Goal: Browse casually

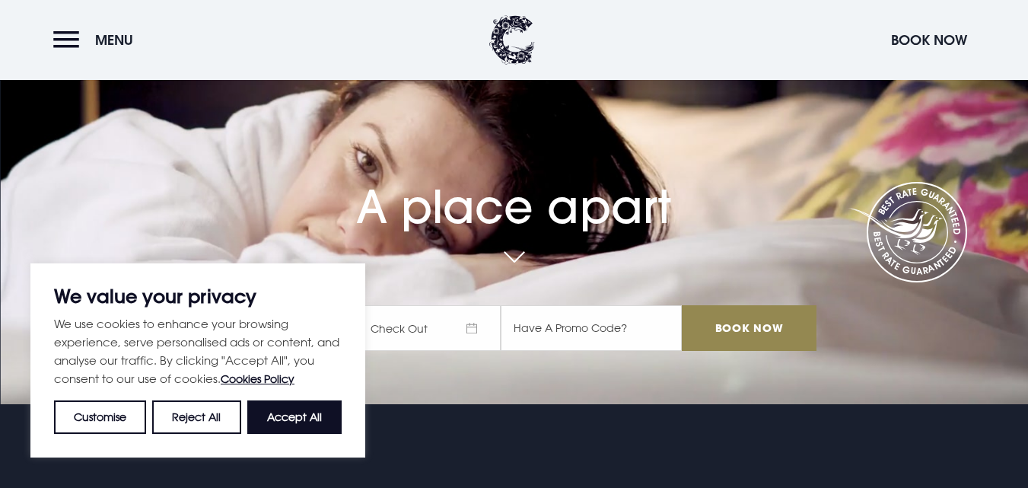
scroll to position [91, 0]
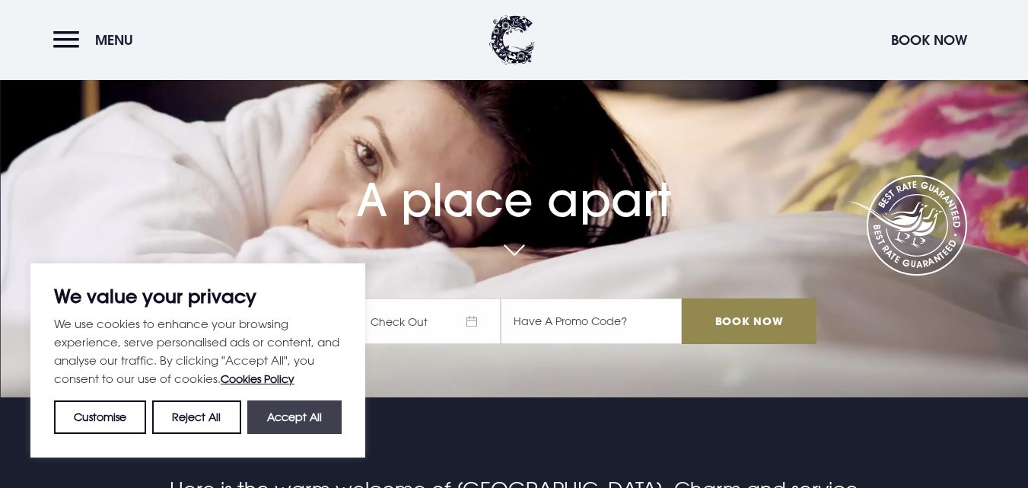
click at [296, 416] on button "Accept All" at bounding box center [294, 416] width 94 height 33
checkbox input "true"
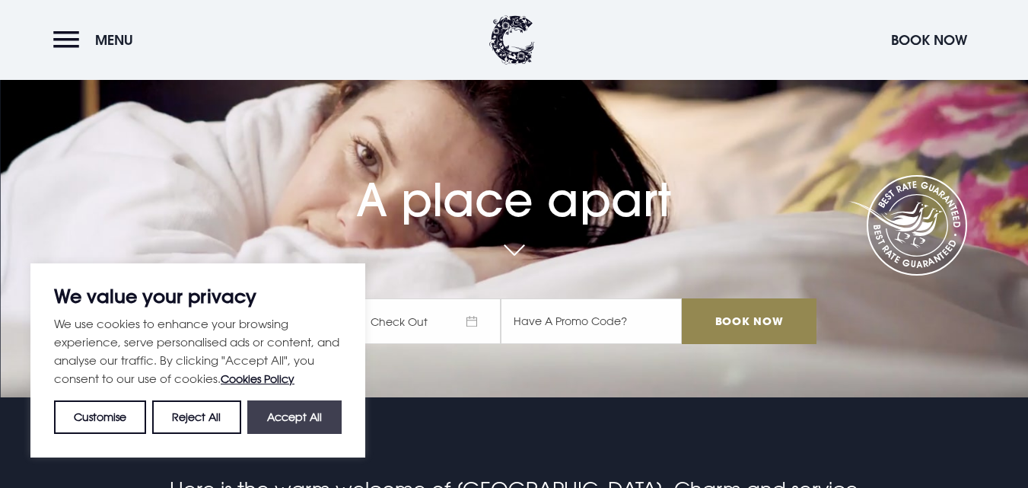
checkbox input "true"
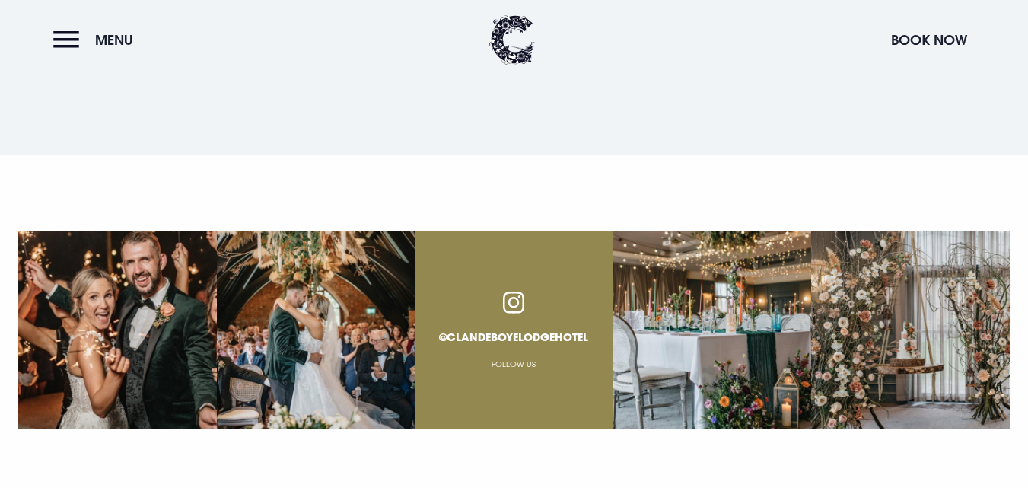
scroll to position [5789, 0]
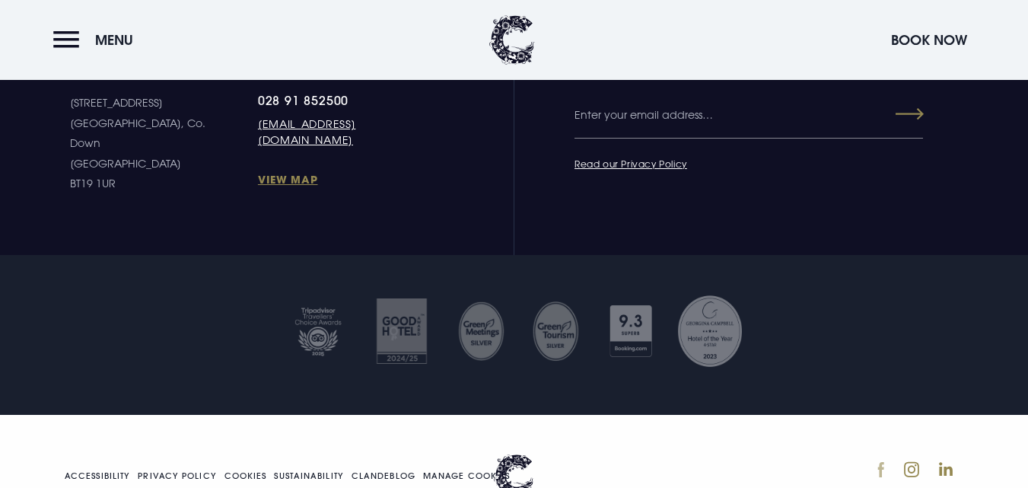
click at [879, 461] on img at bounding box center [880, 469] width 7 height 17
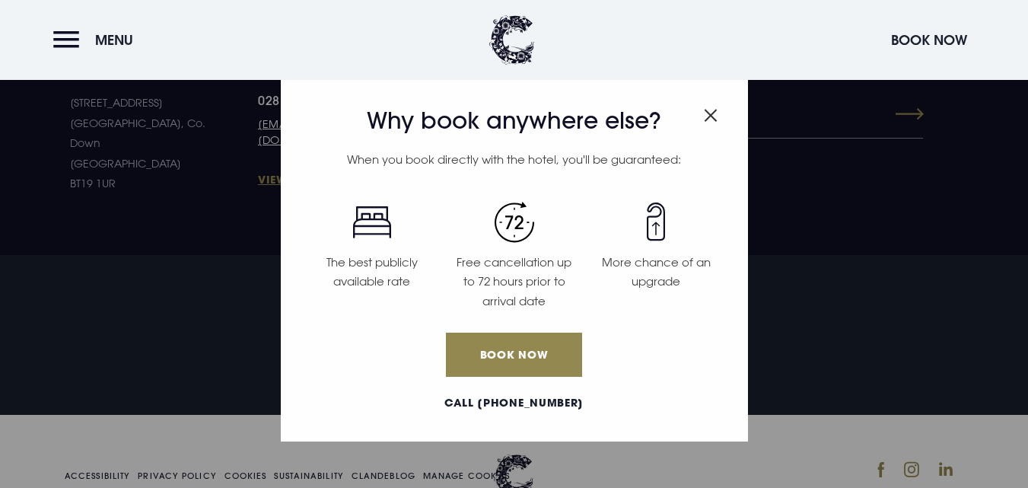
click at [704, 116] on img "Close modal" at bounding box center [711, 115] width 14 height 13
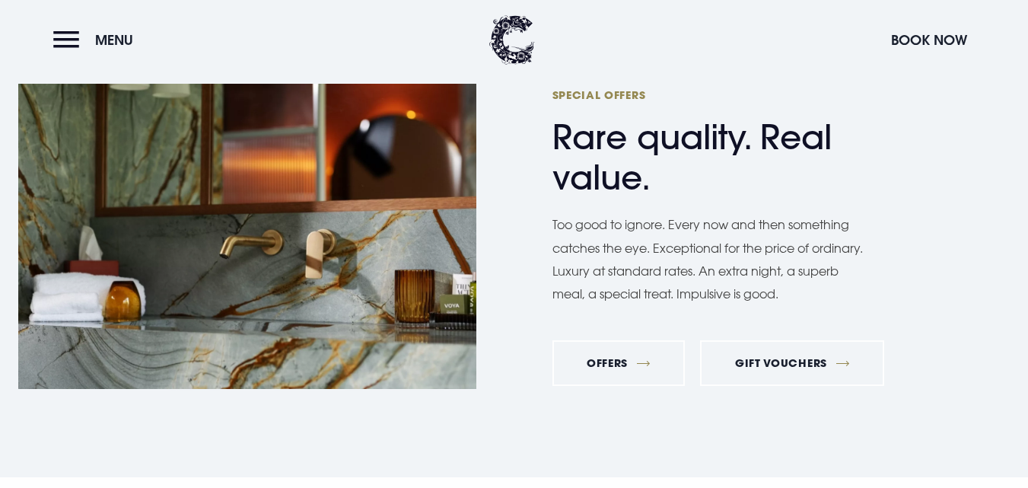
scroll to position [4972, 0]
click at [536, 218] on div "Special Offers Rare quality. Real value. Too good to ignore. Every now and then…" at bounding box center [514, 236] width 1028 height 329
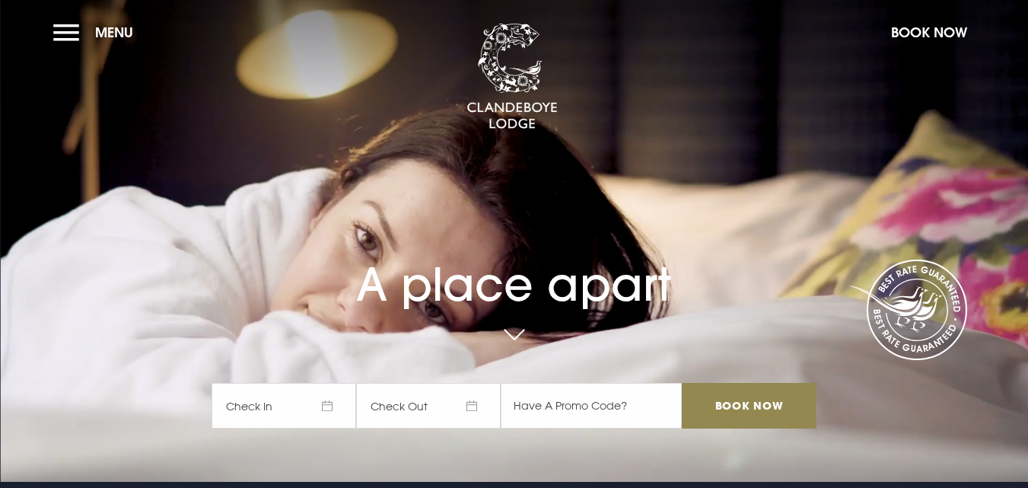
scroll to position [0, 0]
